Goal: Navigation & Orientation: Find specific page/section

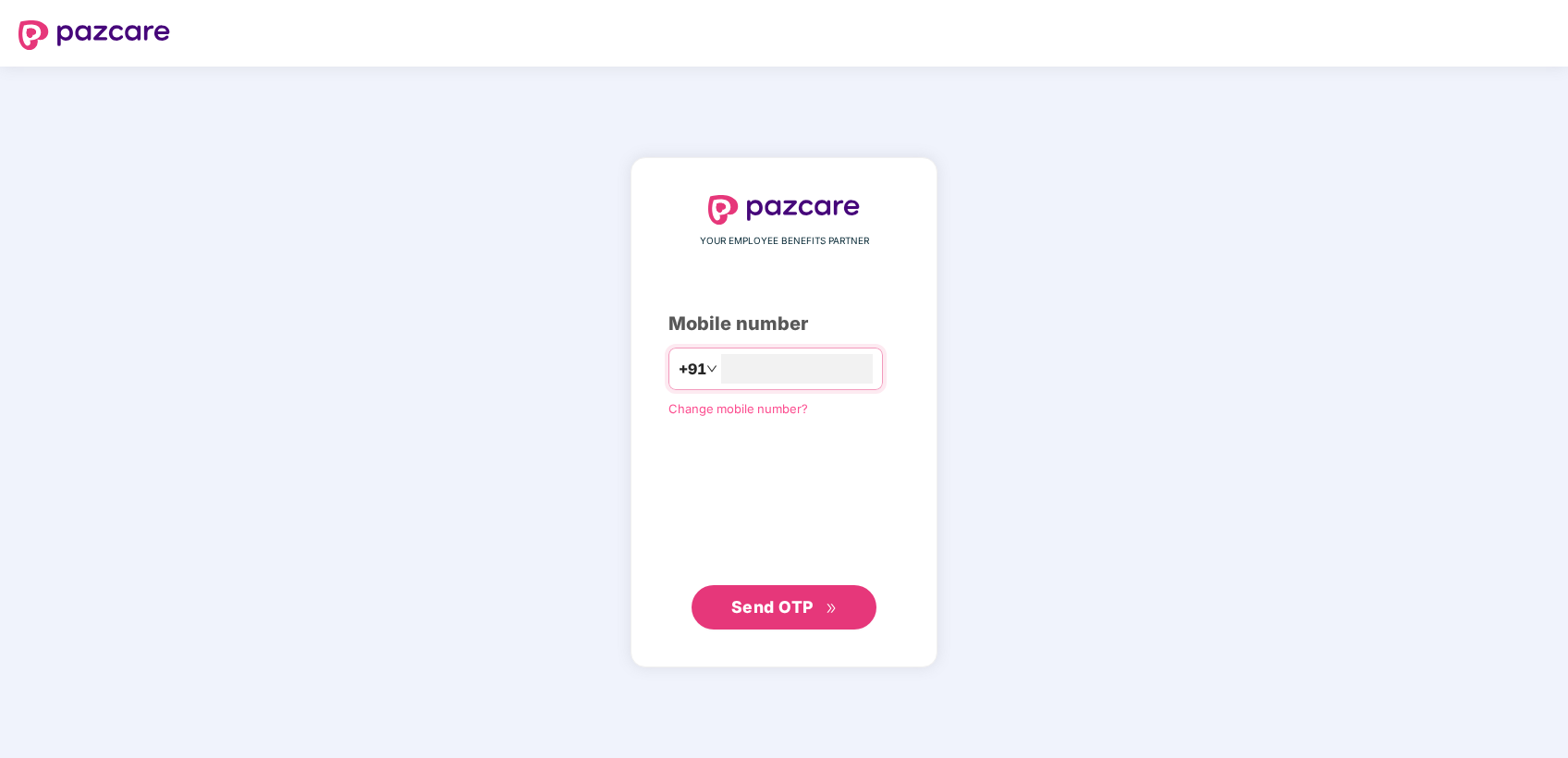
type input "**********"
click at [630, 453] on div "**********" at bounding box center [784, 412] width 307 height 509
click at [764, 605] on span "Send OTP" at bounding box center [772, 606] width 82 height 19
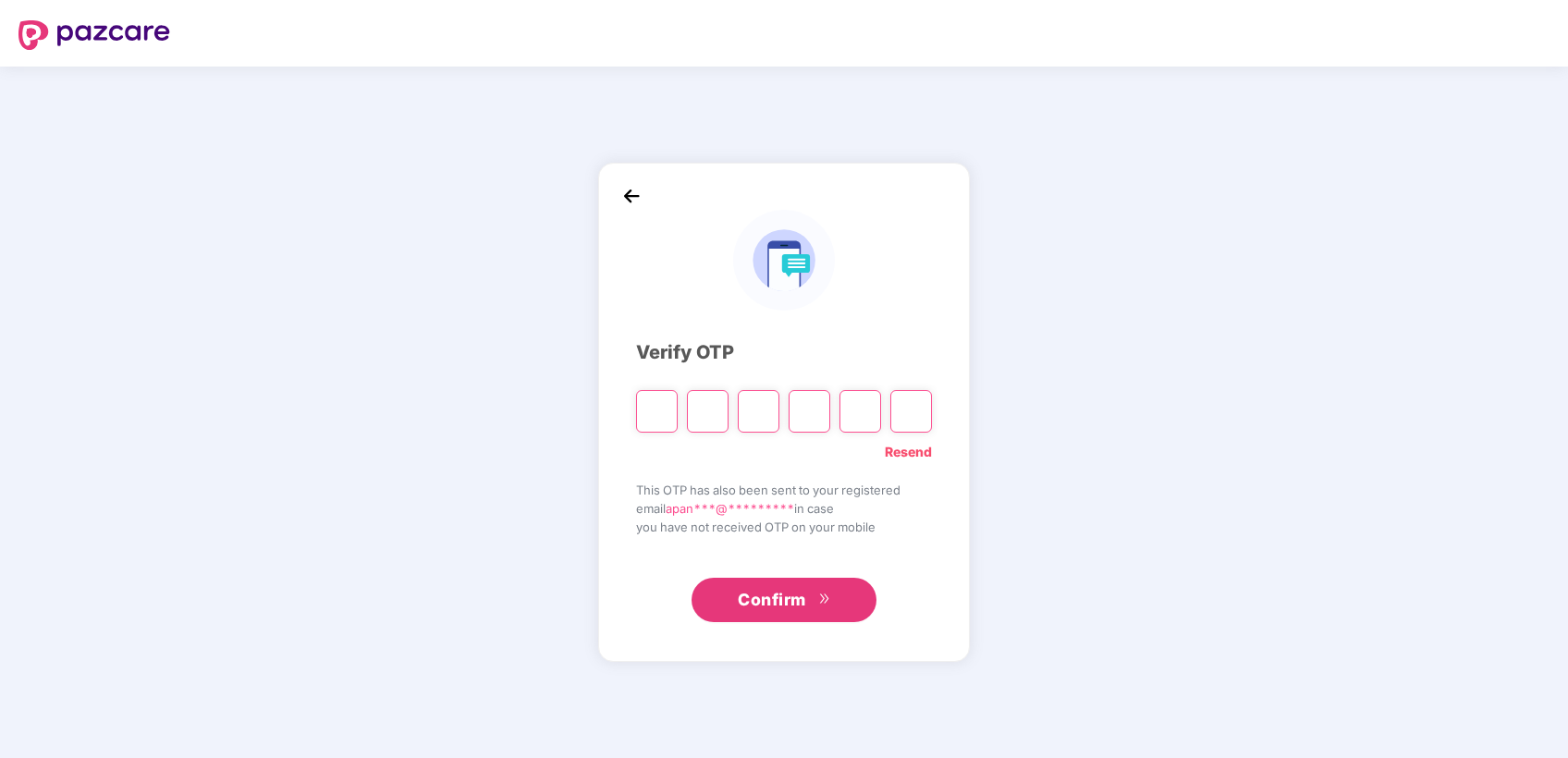
type input "*"
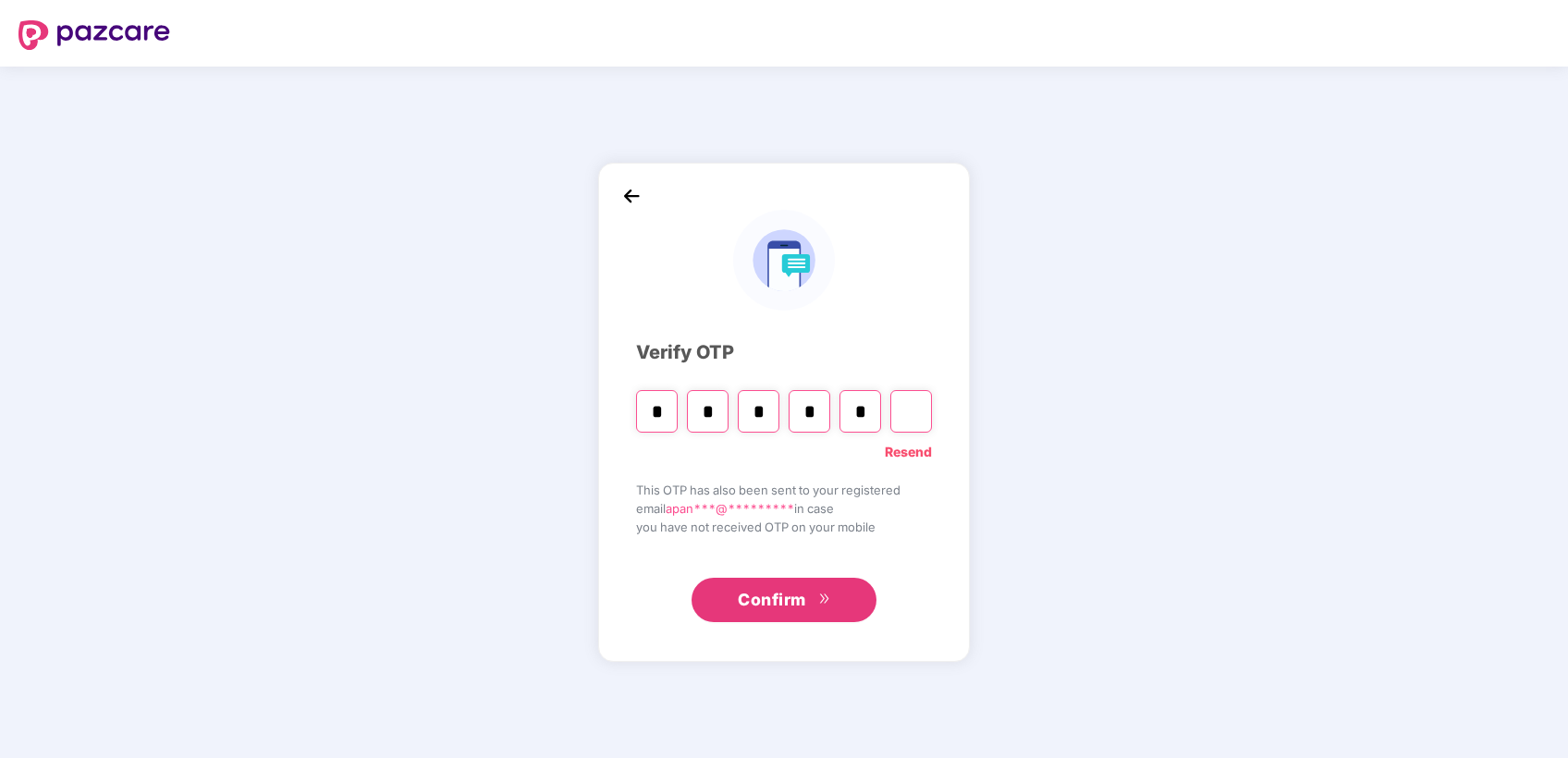
type input "*"
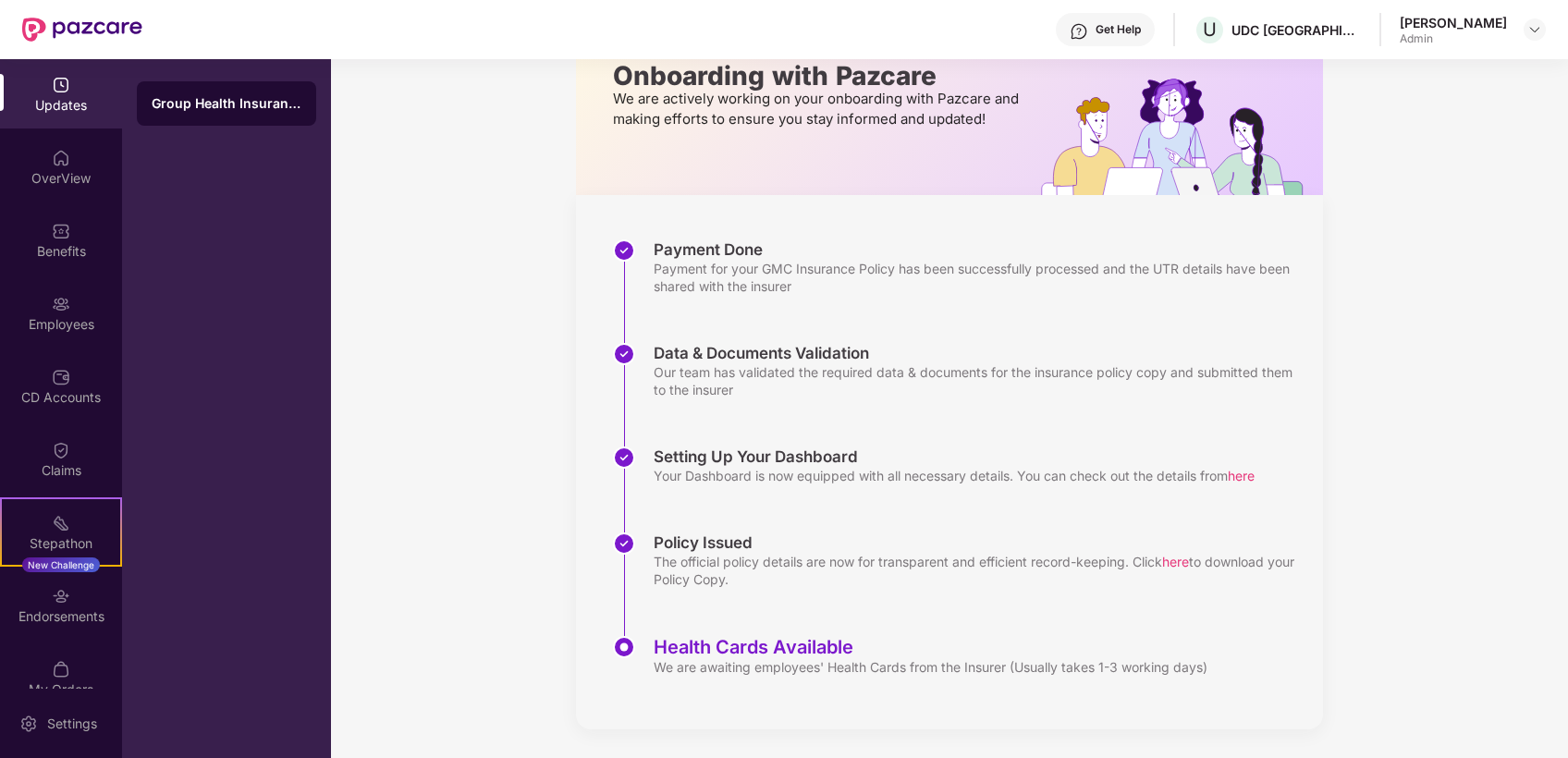
scroll to position [17, 0]
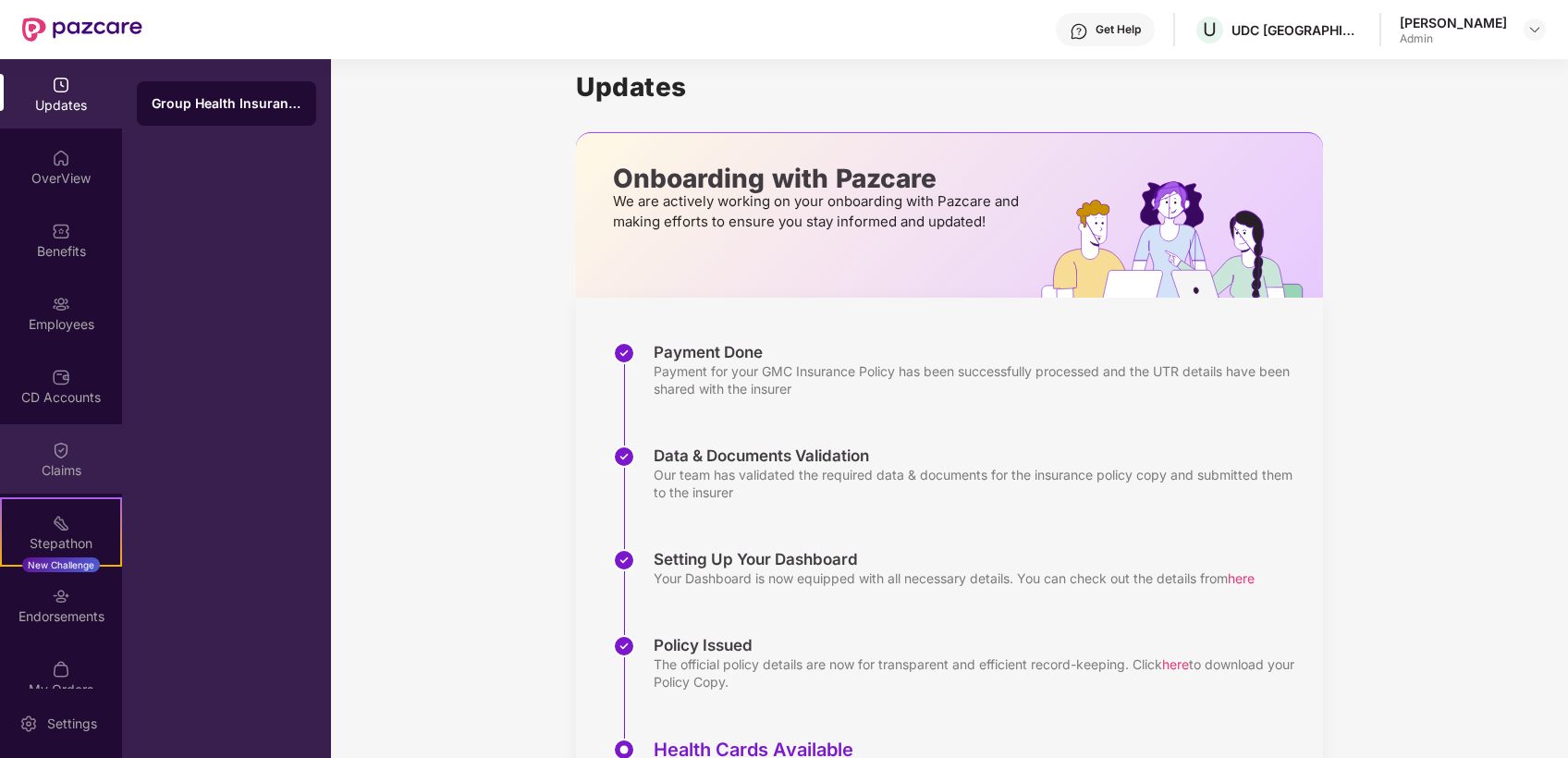
click at [79, 462] on div "Claims" at bounding box center [61, 470] width 122 height 18
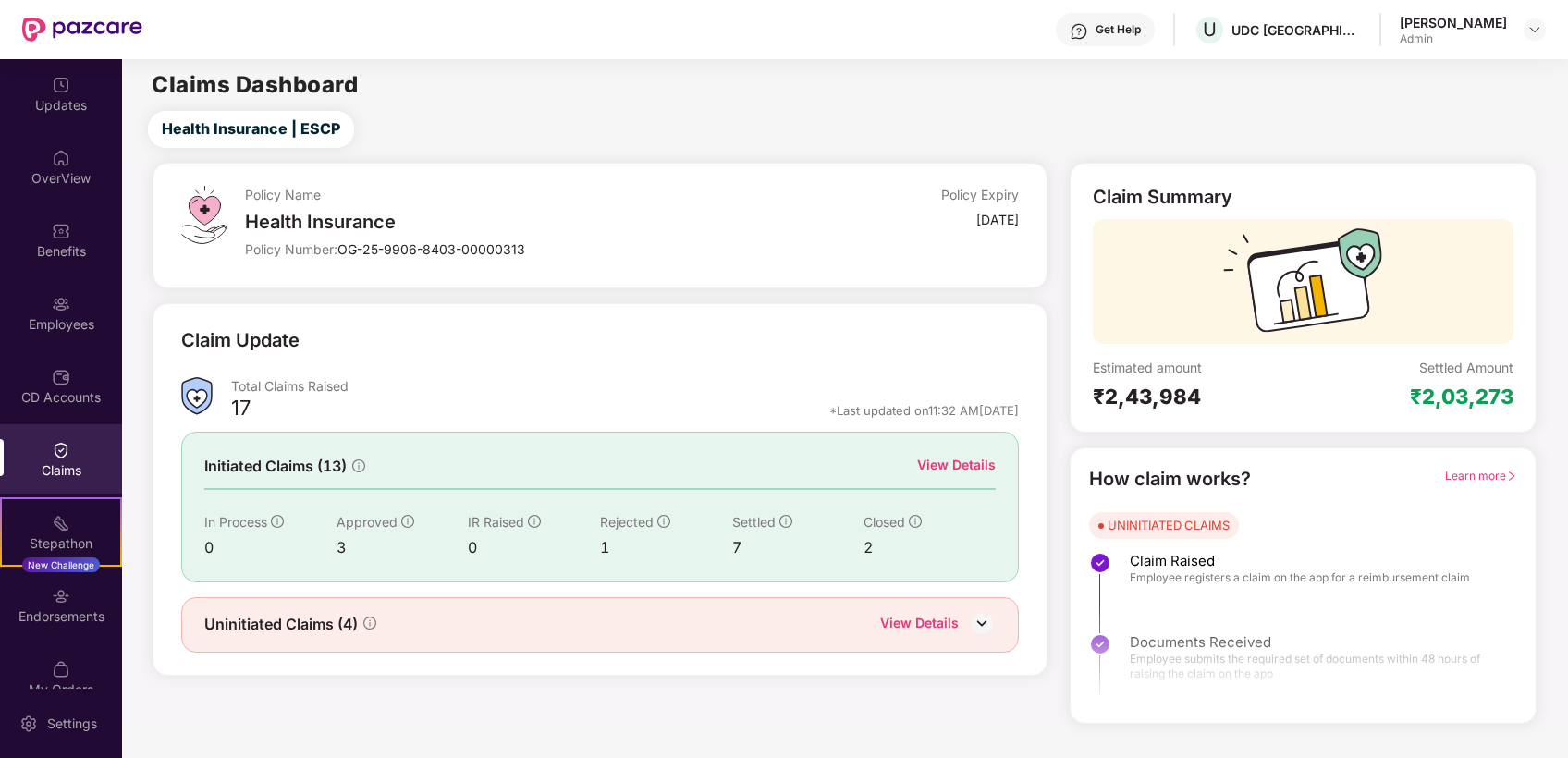
click at [916, 626] on div "View Details" at bounding box center [920, 625] width 79 height 24
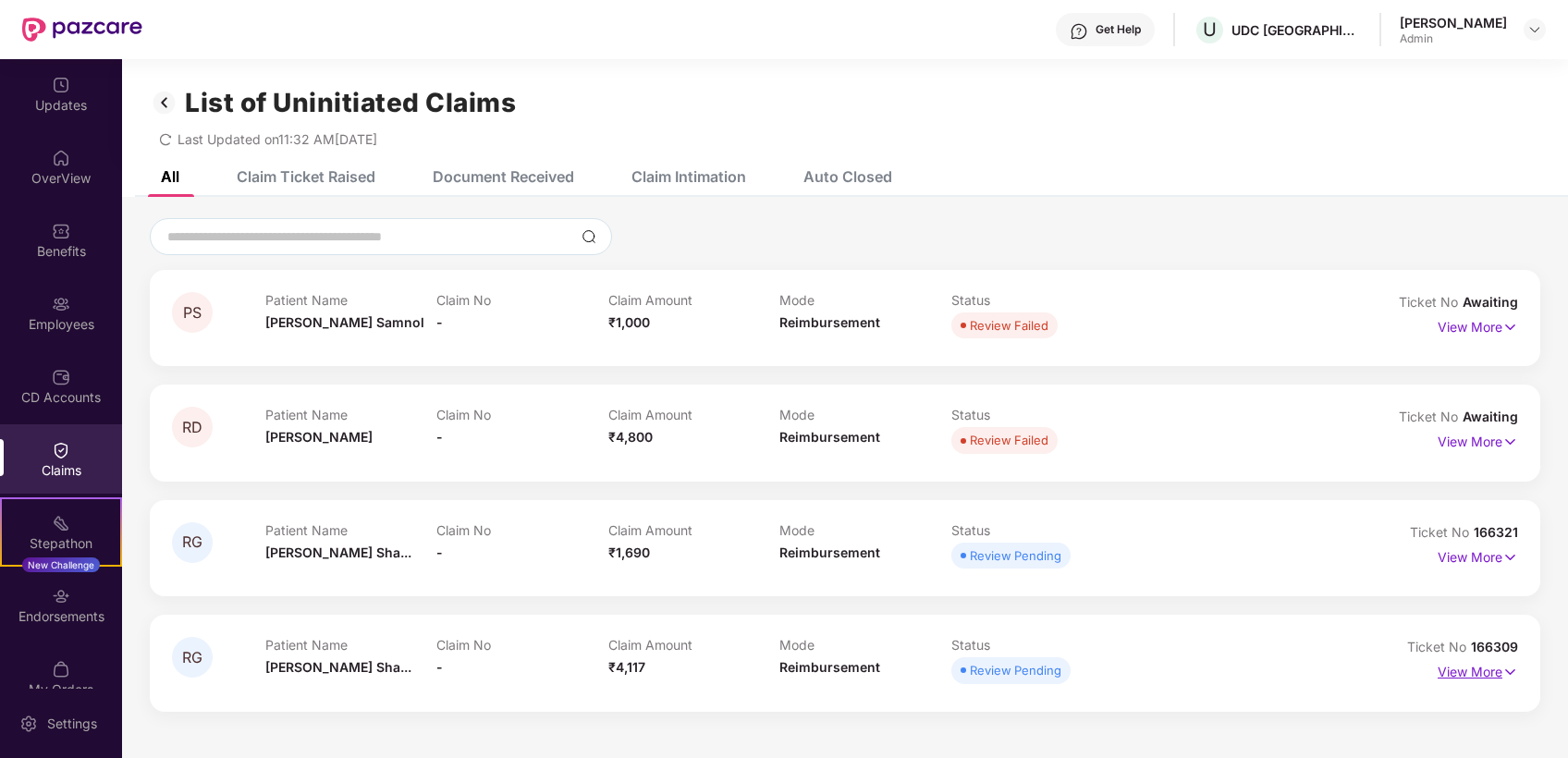
click at [1479, 672] on p "View More" at bounding box center [1478, 670] width 81 height 25
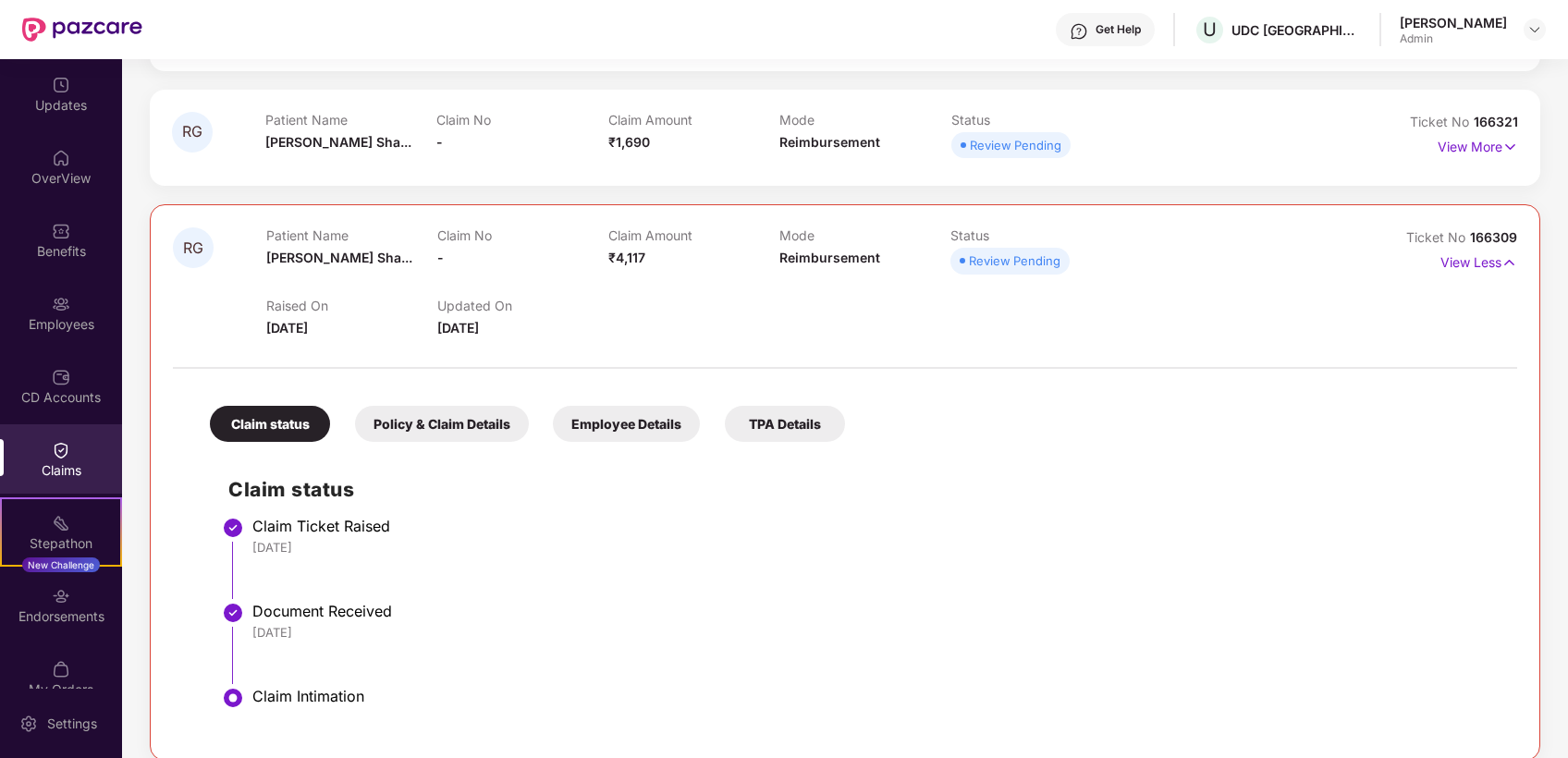
scroll to position [206, 0]
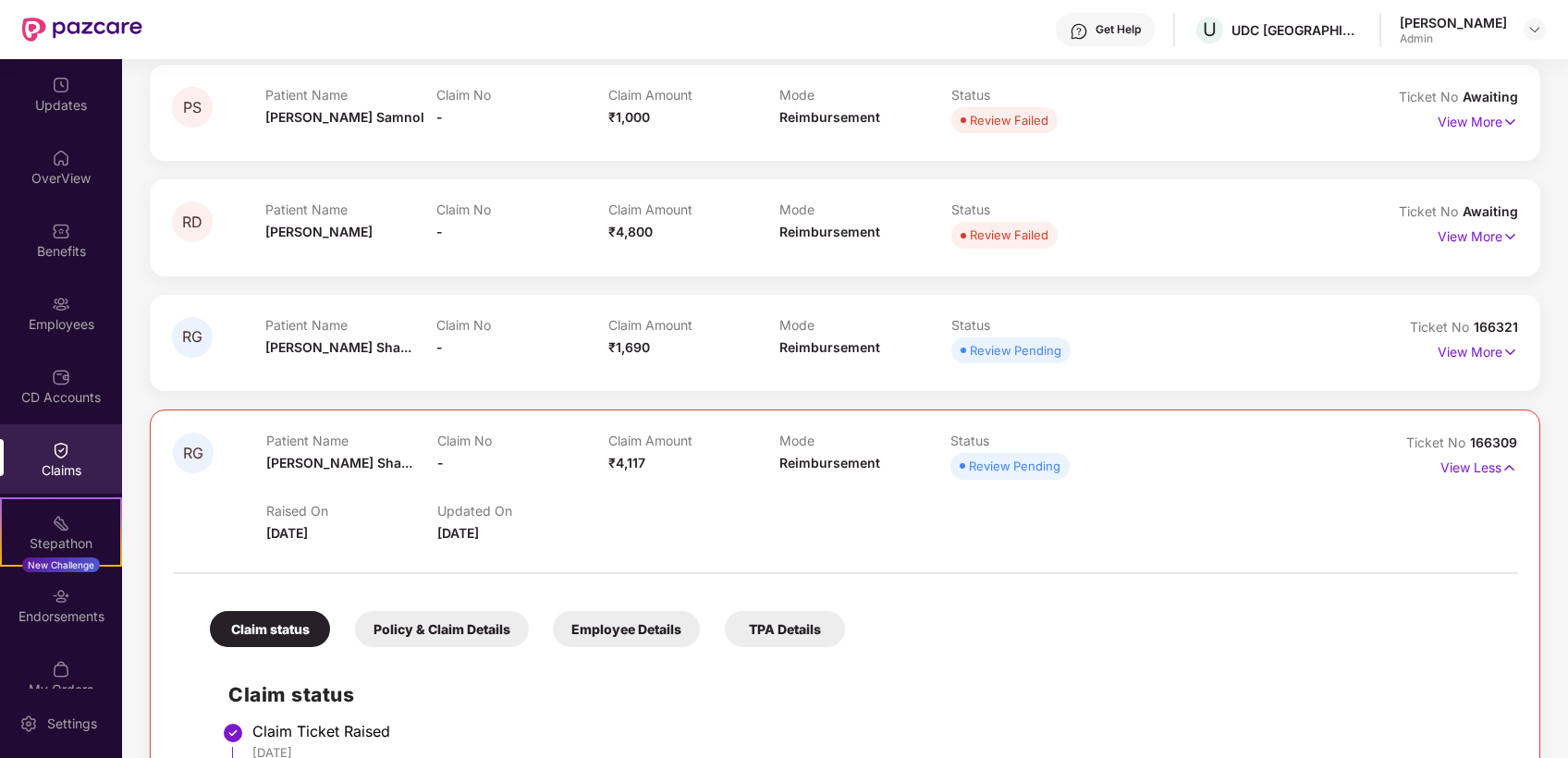
click at [580, 325] on p "Claim No" at bounding box center [522, 325] width 171 height 16
click at [1465, 352] on p "View More" at bounding box center [1478, 350] width 81 height 25
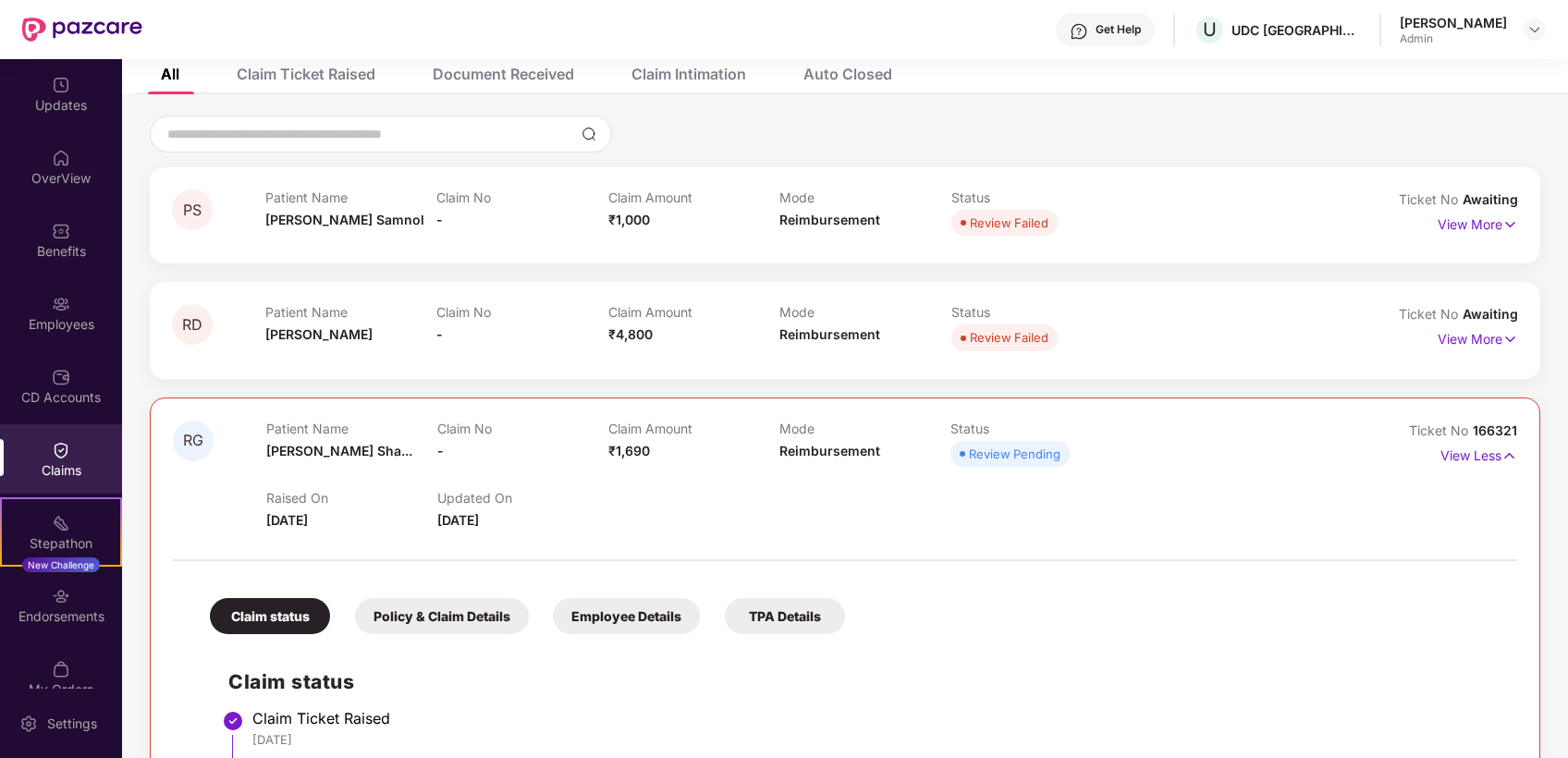
scroll to position [0, 0]
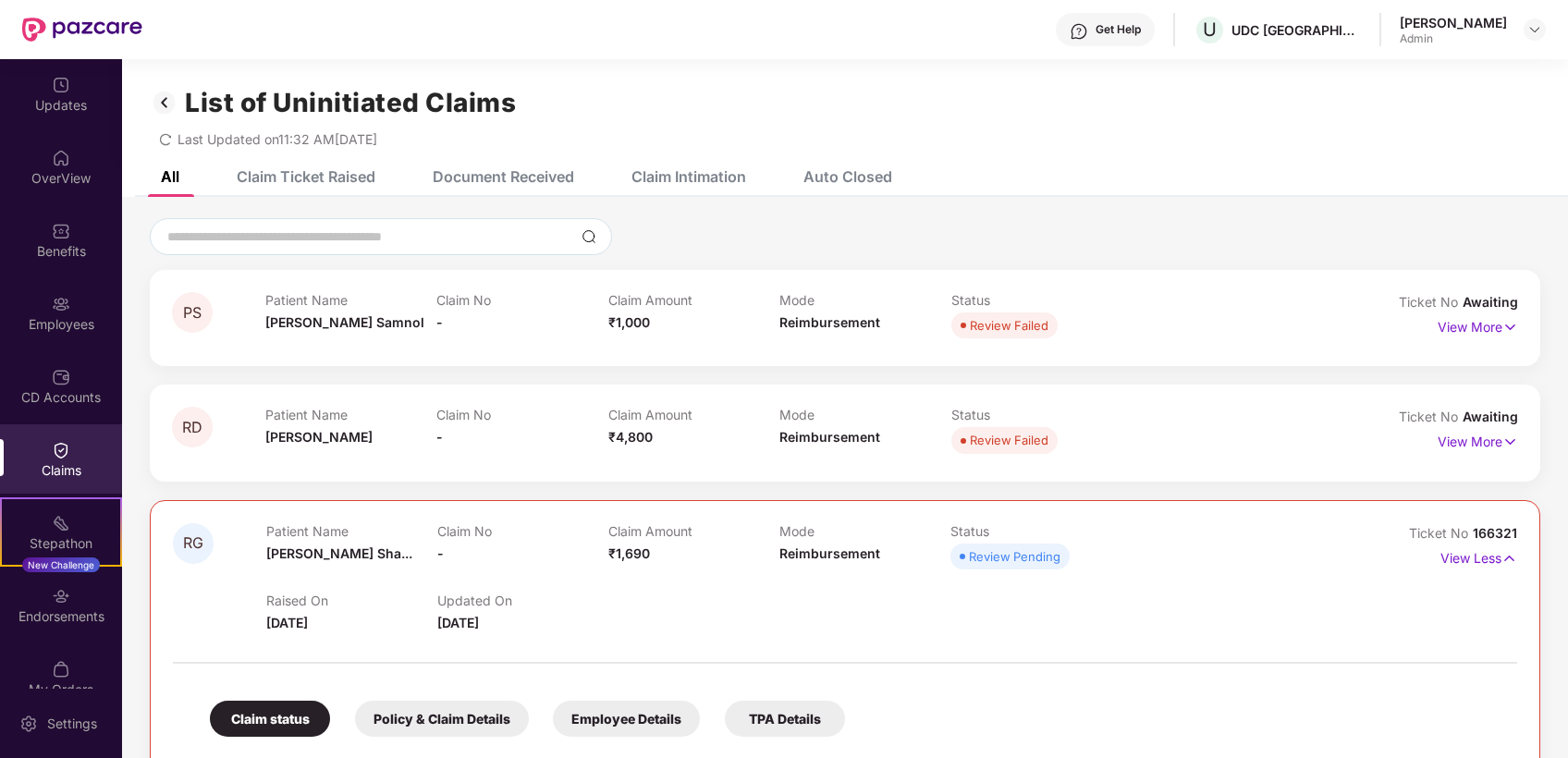
click at [707, 183] on div "Claim Intimation" at bounding box center [688, 176] width 114 height 18
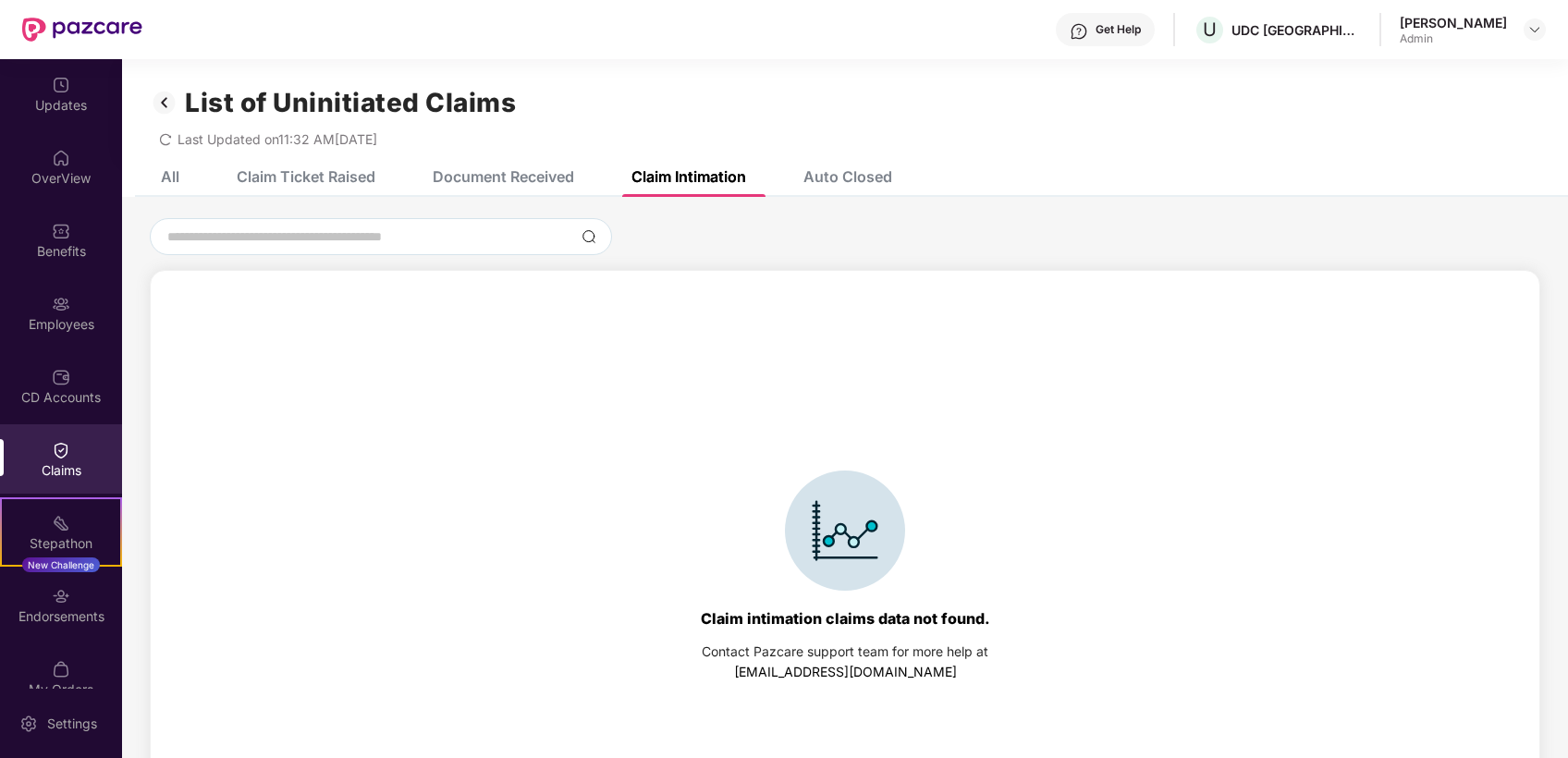
click at [448, 172] on div "Document Received" at bounding box center [504, 176] width 142 height 18
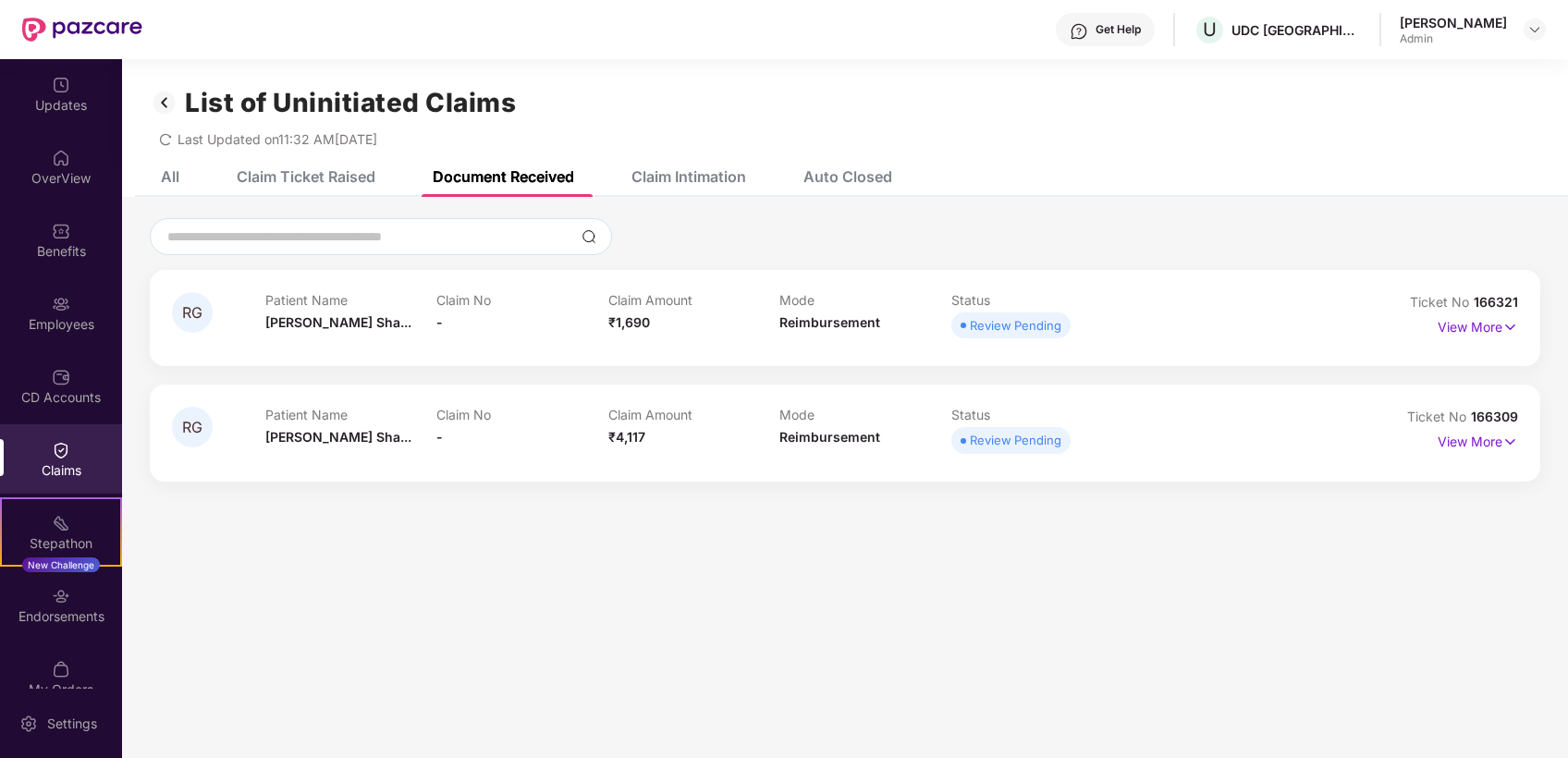
click at [265, 179] on div "Claim Ticket Raised" at bounding box center [307, 176] width 139 height 18
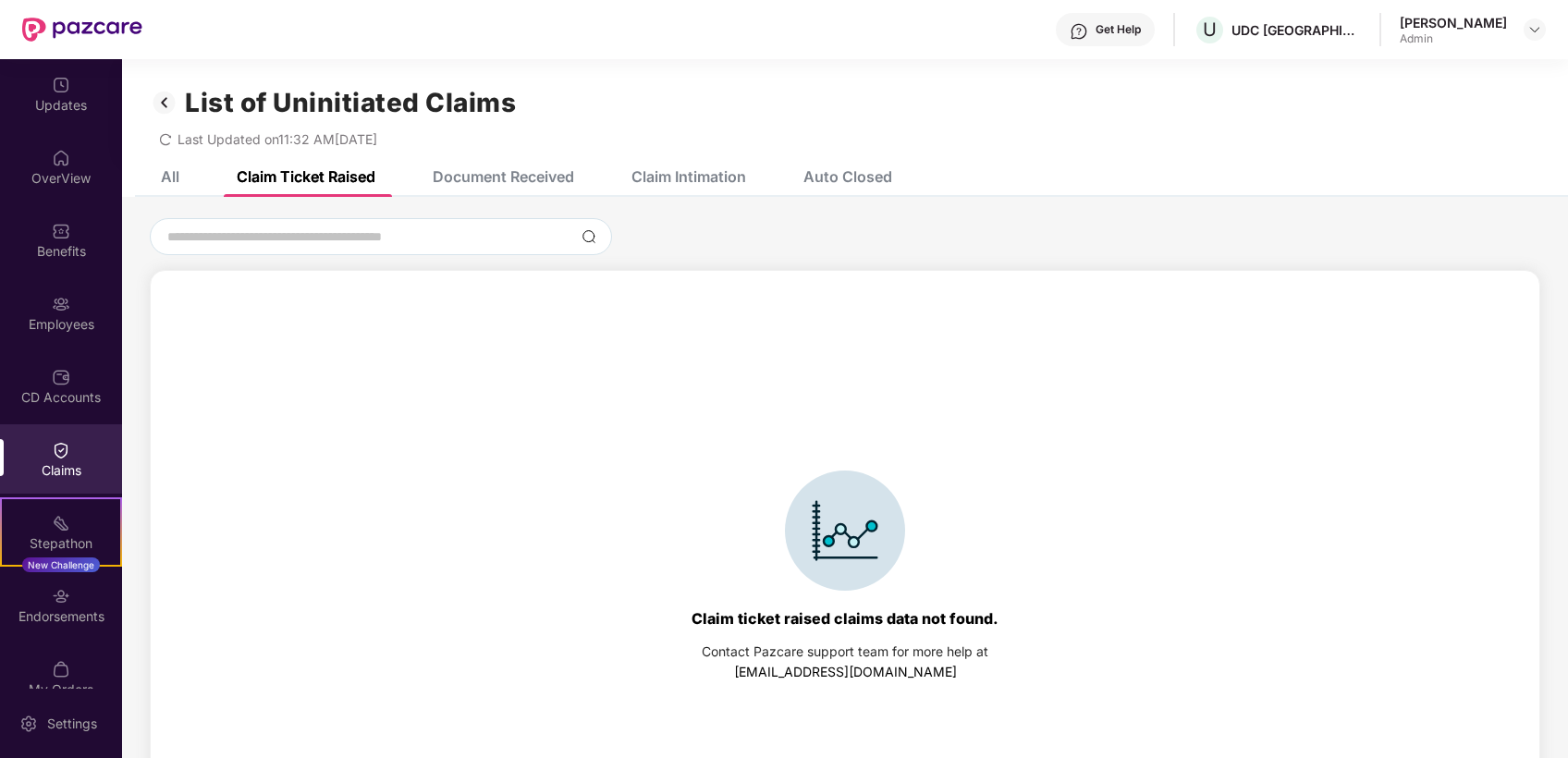
click at [177, 174] on div "All" at bounding box center [169, 176] width 18 height 18
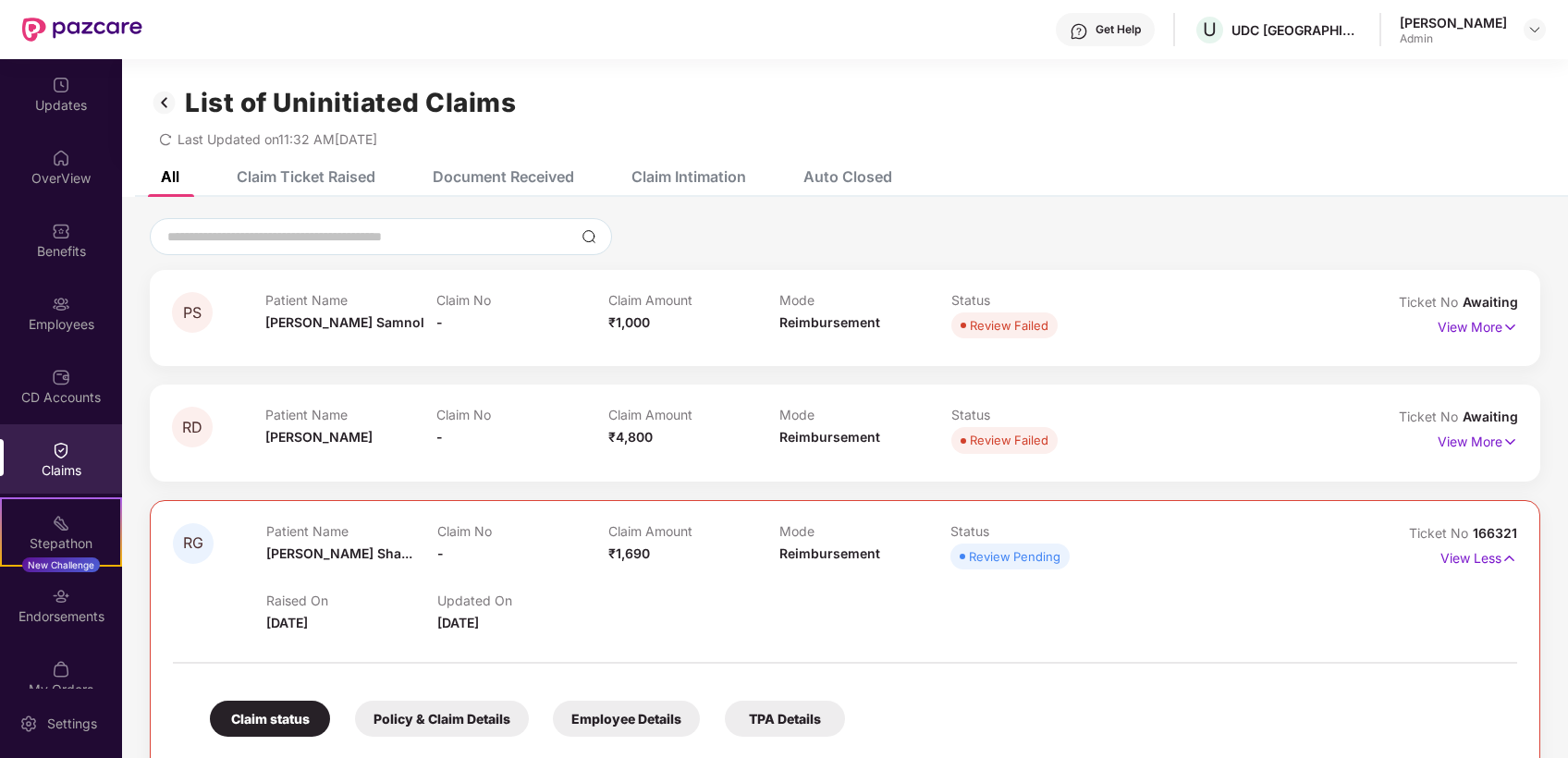
click at [68, 462] on div "Claims" at bounding box center [61, 470] width 122 height 18
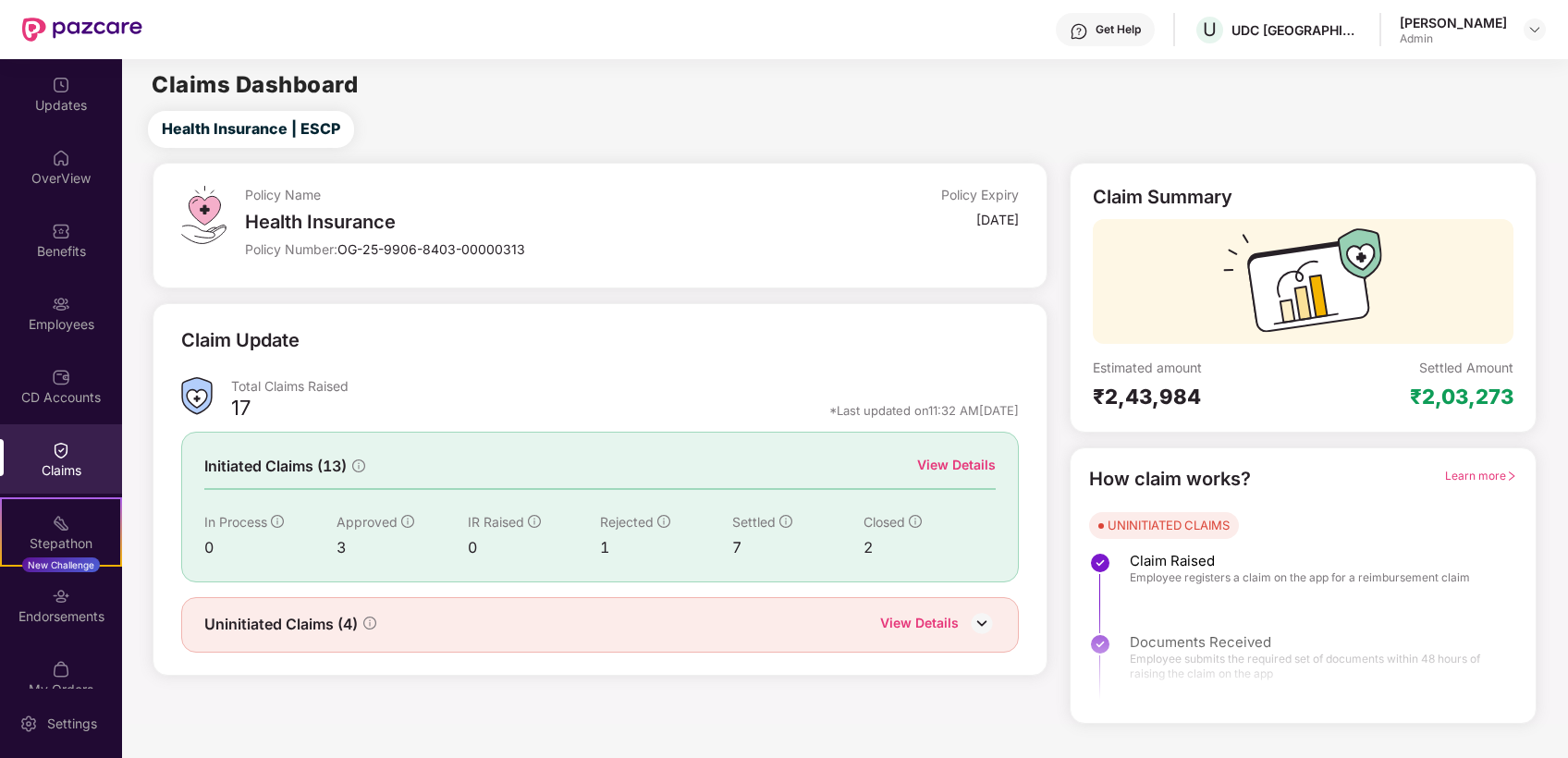
click at [986, 626] on img at bounding box center [982, 623] width 28 height 28
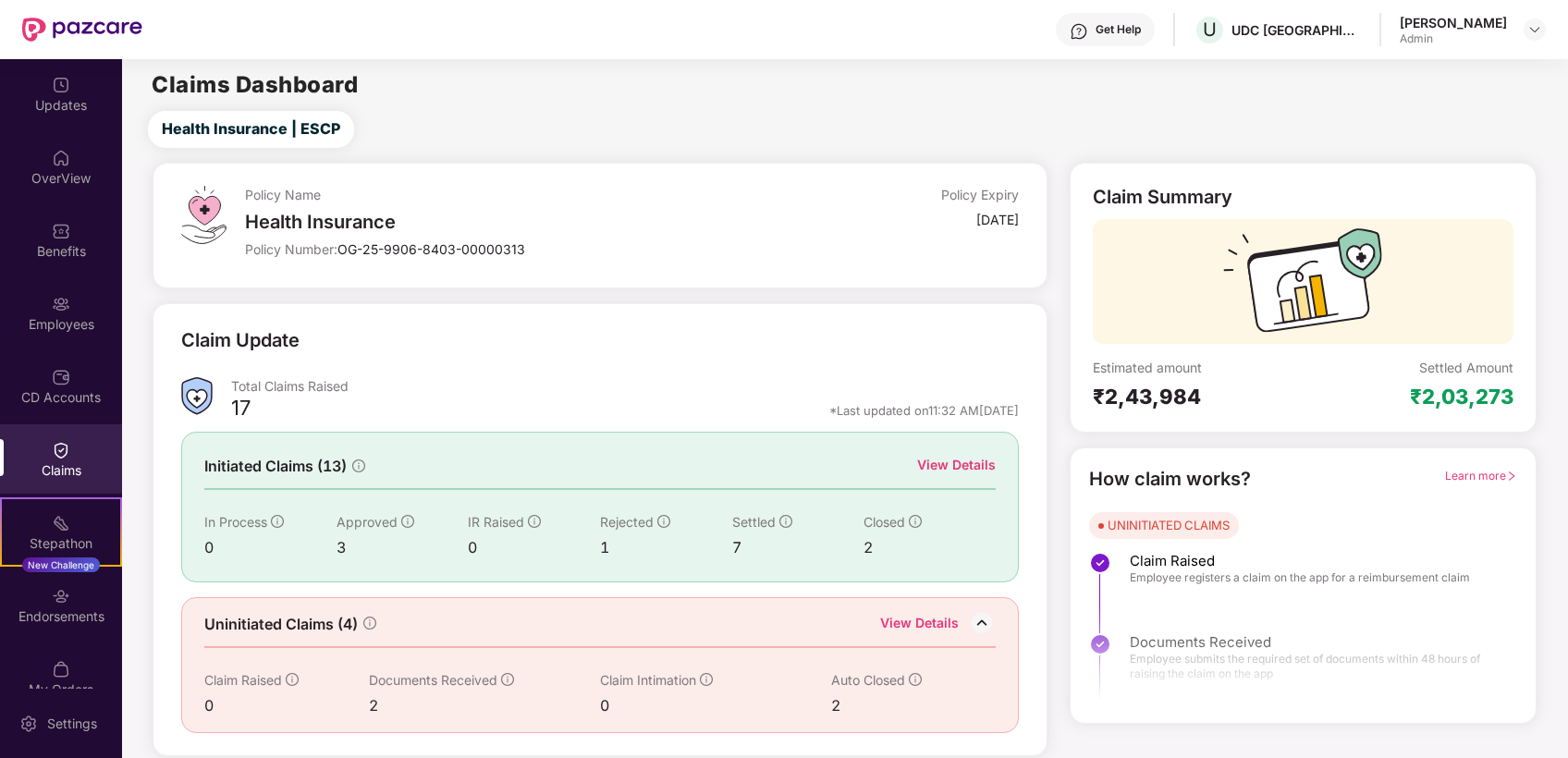
click at [1360, 518] on div "UNINITIATED CLAIMS Claim Raised Employee registers a claim on the app for a rei…" at bounding box center [1303, 656] width 428 height 289
click at [61, 389] on div "CD Accounts" at bounding box center [61, 397] width 122 height 18
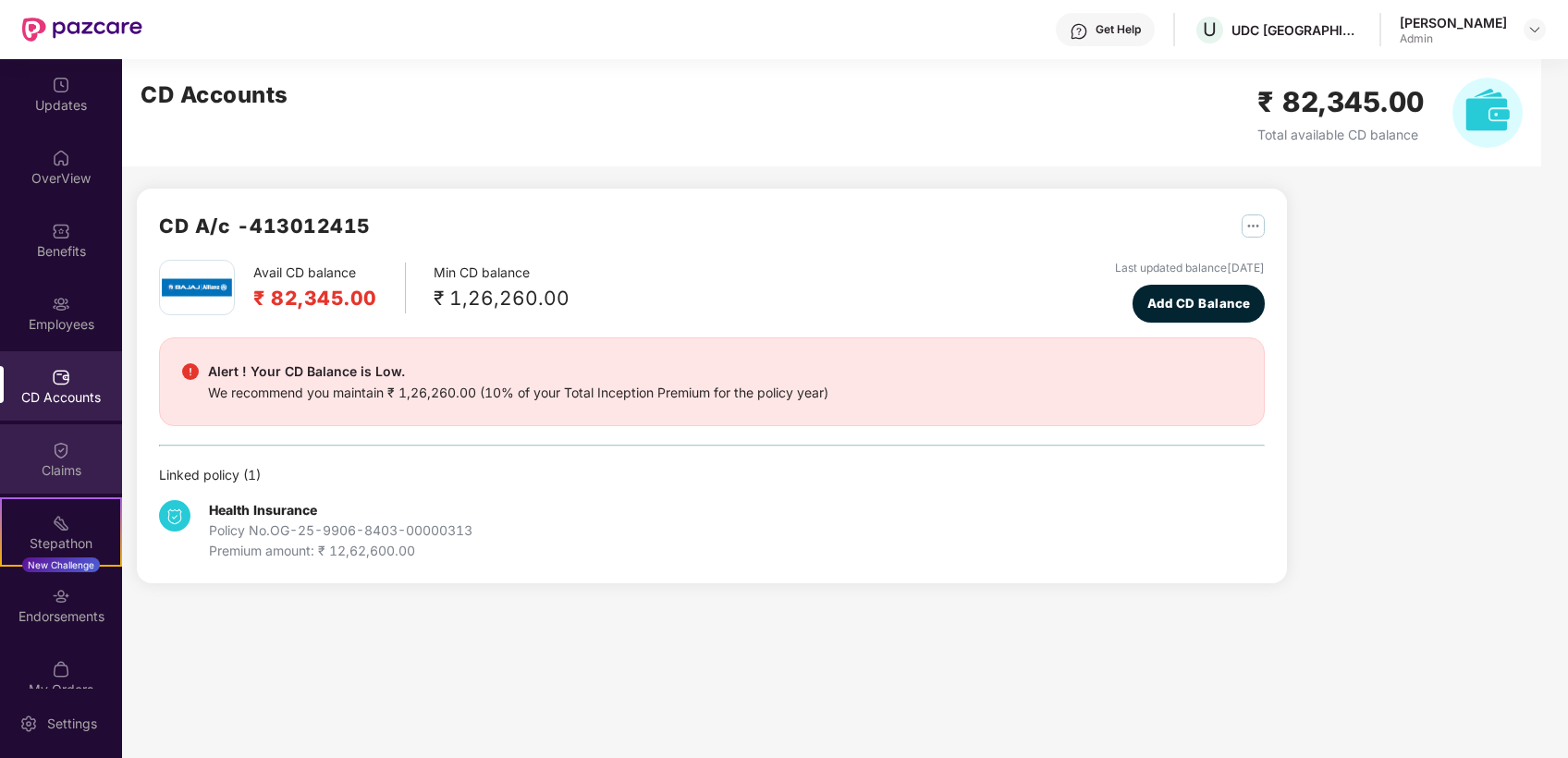
click at [72, 463] on div "Claims" at bounding box center [61, 470] width 122 height 18
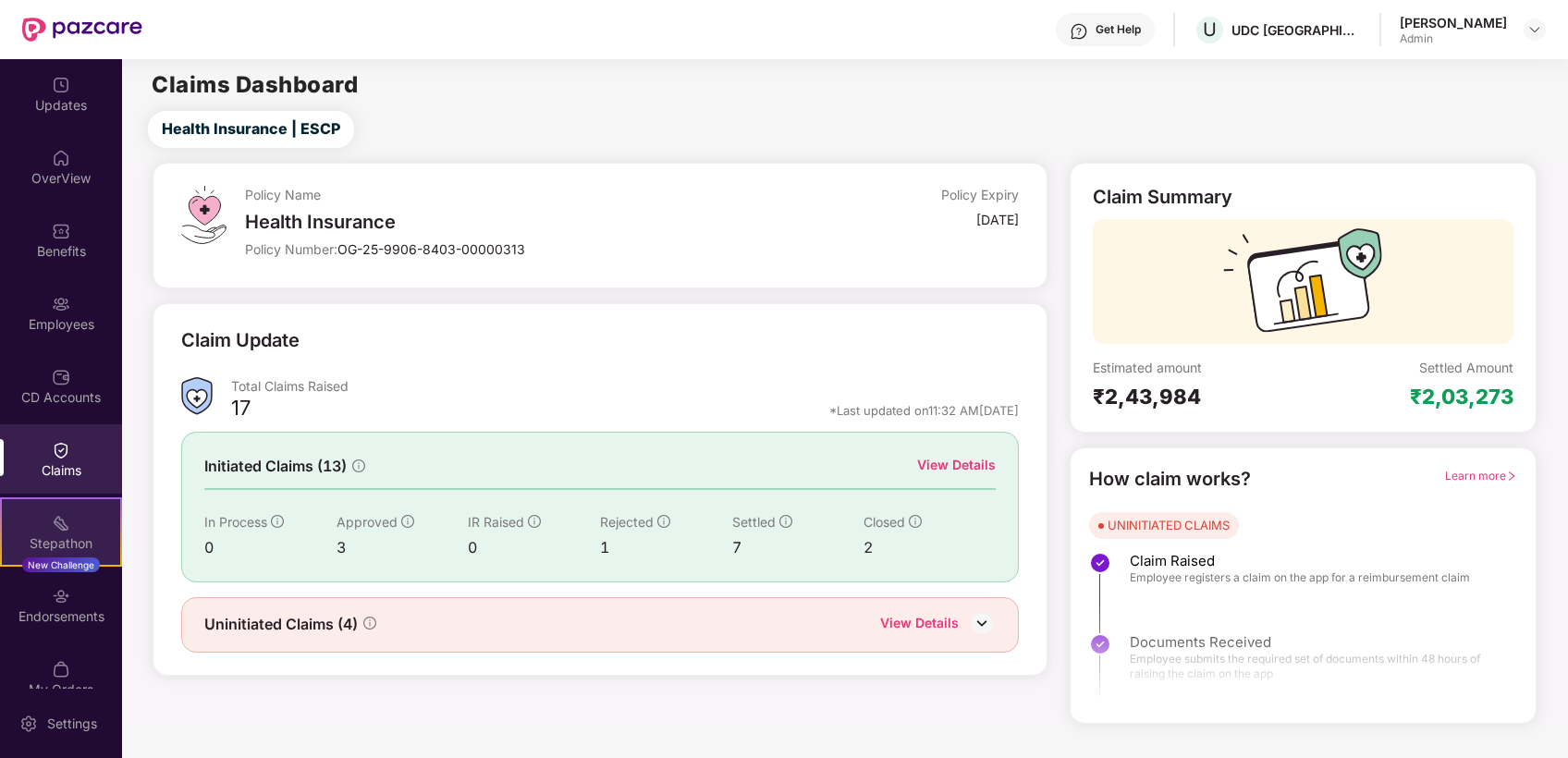
click at [58, 536] on div "Stepathon" at bounding box center [61, 543] width 118 height 18
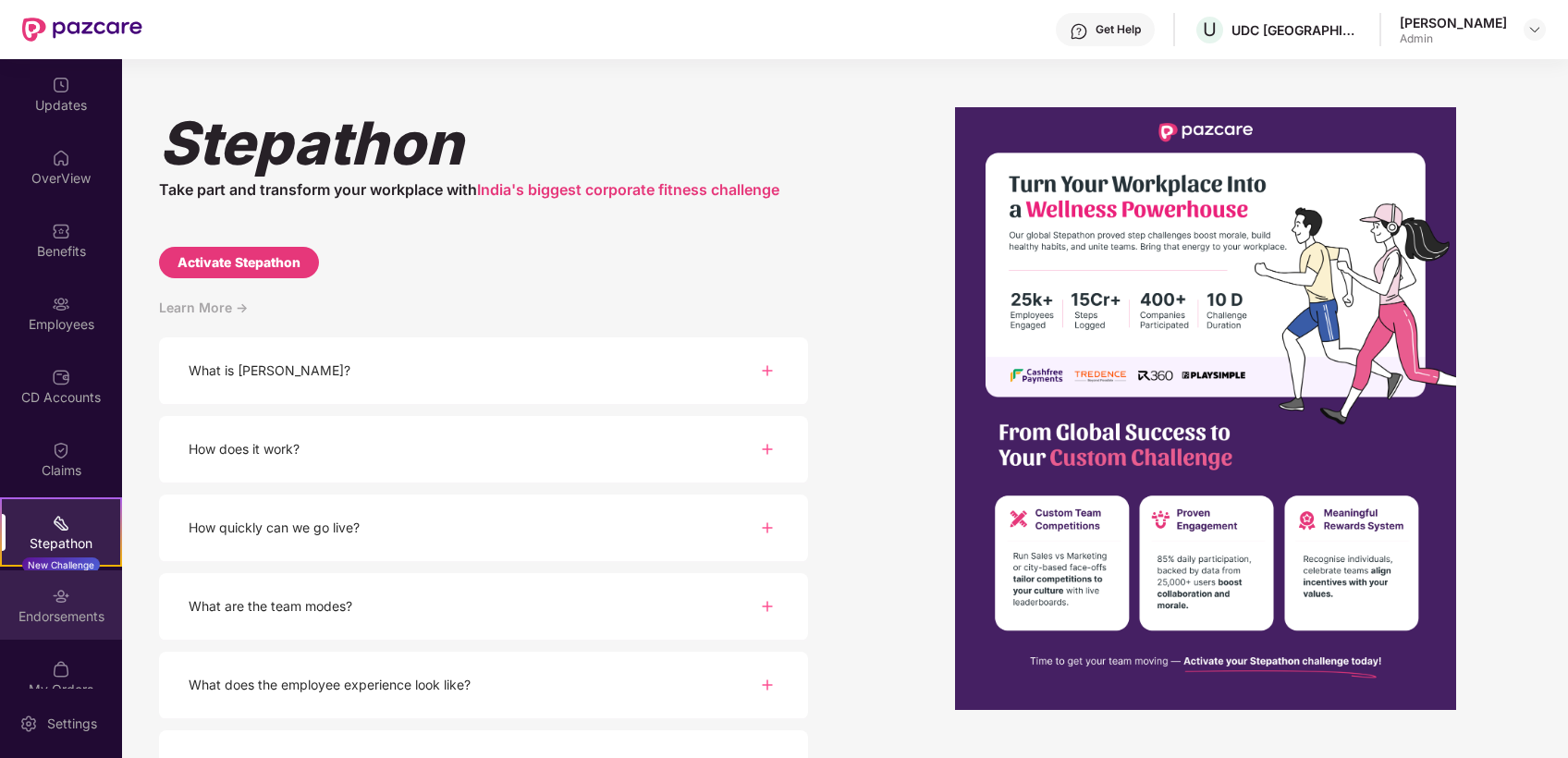
click at [57, 595] on img at bounding box center [60, 596] width 18 height 18
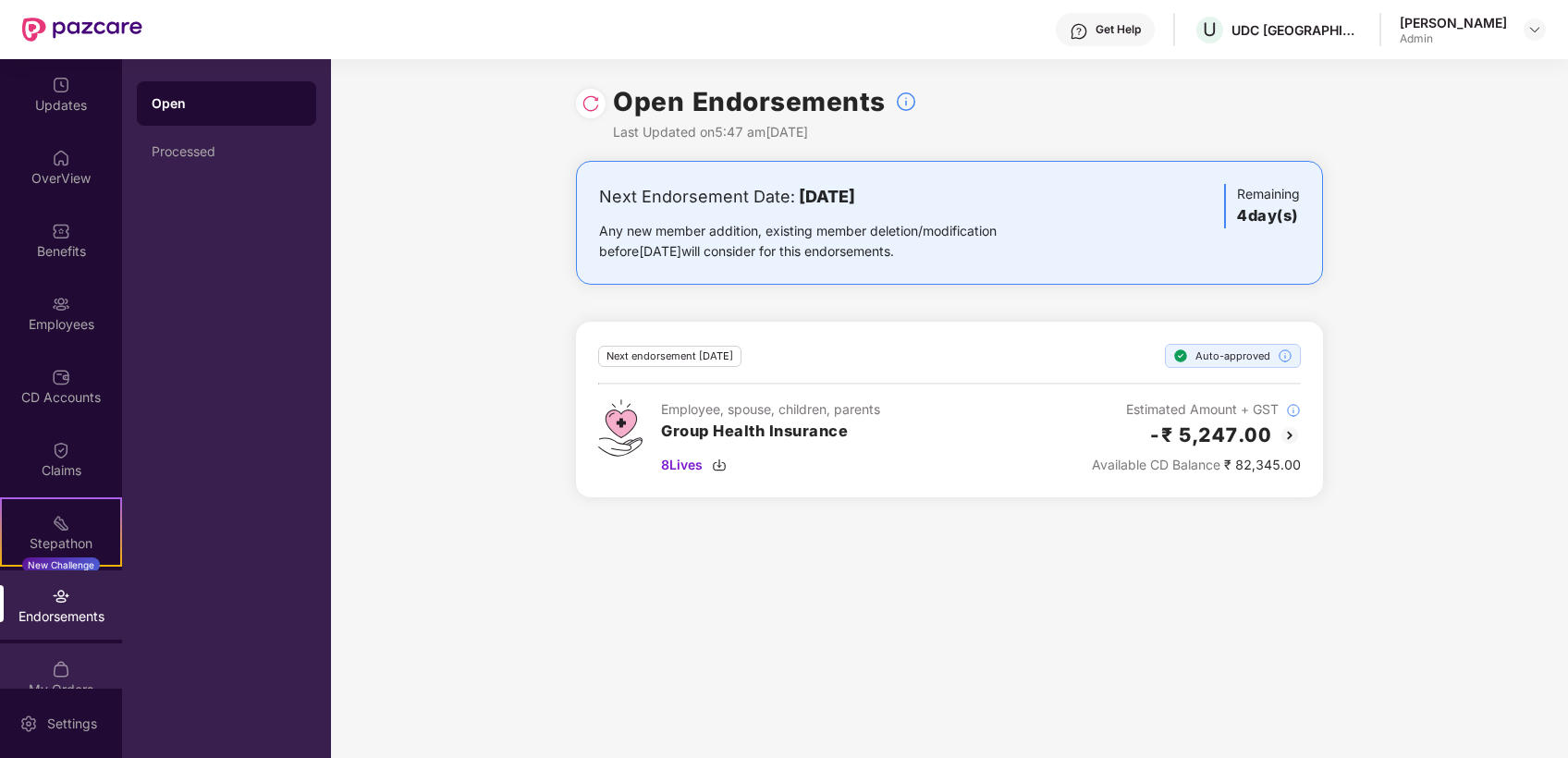
click at [59, 677] on img at bounding box center [60, 668] width 18 height 18
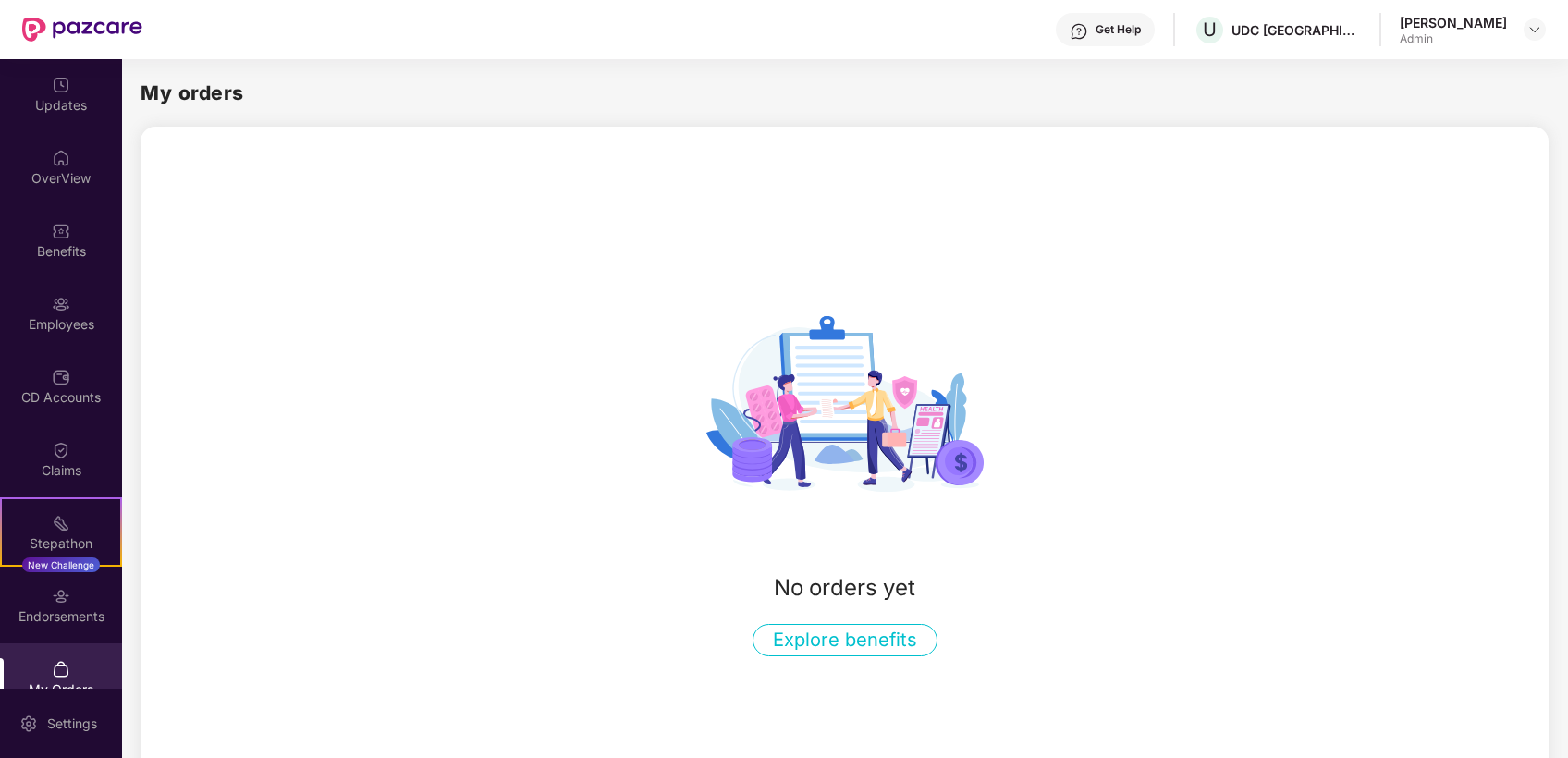
click at [556, 416] on div "No orders yet Explore benefits" at bounding box center [844, 461] width 1408 height 391
click at [1441, 31] on div "Admin" at bounding box center [1454, 39] width 108 height 15
click at [1538, 33] on img at bounding box center [1536, 30] width 15 height 15
